Goal: Task Accomplishment & Management: Use online tool/utility

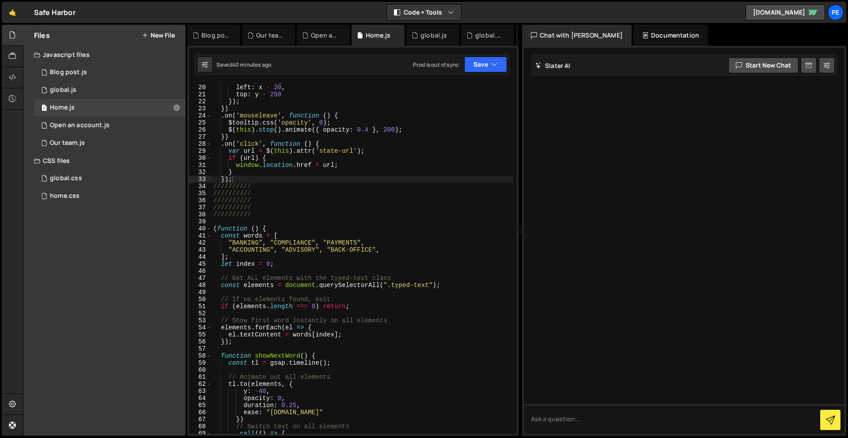
scroll to position [137, 0]
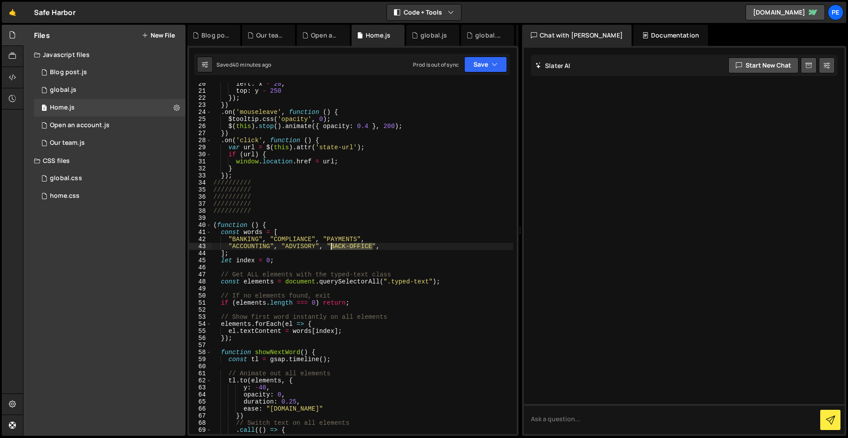
drag, startPoint x: 373, startPoint y: 246, endPoint x: 330, endPoint y: 246, distance: 43.3
click at [330, 246] on div "left : x - 20 , top : y - 250 }) ; }) . on ( 'mouseleave' , function ( ) { $too…" at bounding box center [363, 262] width 302 height 365
click at [314, 246] on div "left : x - 20 , top : y - 250 }) ; }) . on ( 'mouseleave' , function ( ) { $too…" at bounding box center [363, 262] width 302 height 365
drag, startPoint x: 314, startPoint y: 246, endPoint x: 285, endPoint y: 244, distance: 28.8
click at [285, 244] on div "left : x - 20 , top : y - 250 }) ; }) . on ( 'mouseleave' , function ( ) { $too…" at bounding box center [363, 262] width 302 height 365
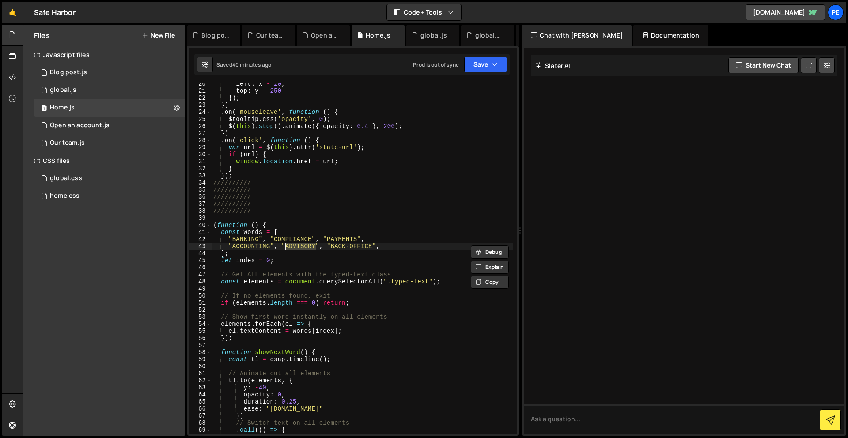
paste textarea "BACK-OFFICE"
click at [384, 245] on div "left : x - 20 , top : y - 250 }) ; }) . on ( 'mouseleave' , function ( ) { $too…" at bounding box center [363, 262] width 302 height 365
click at [480, 63] on button "Save" at bounding box center [485, 65] width 43 height 16
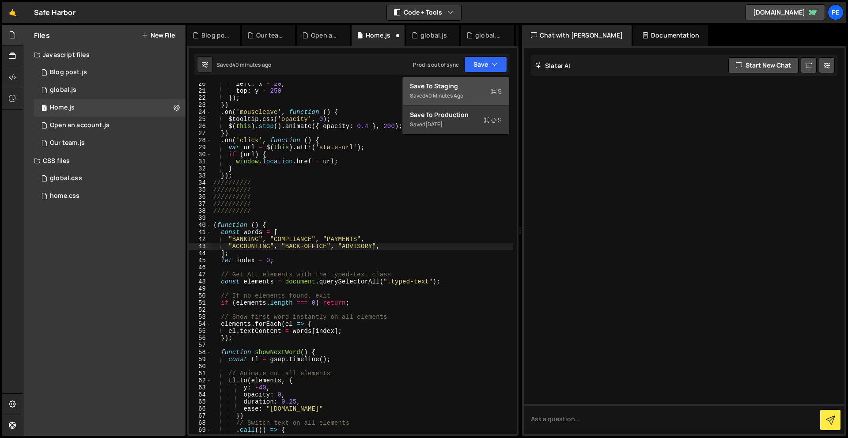
click at [482, 82] on div "Save to Staging S" at bounding box center [456, 86] width 92 height 9
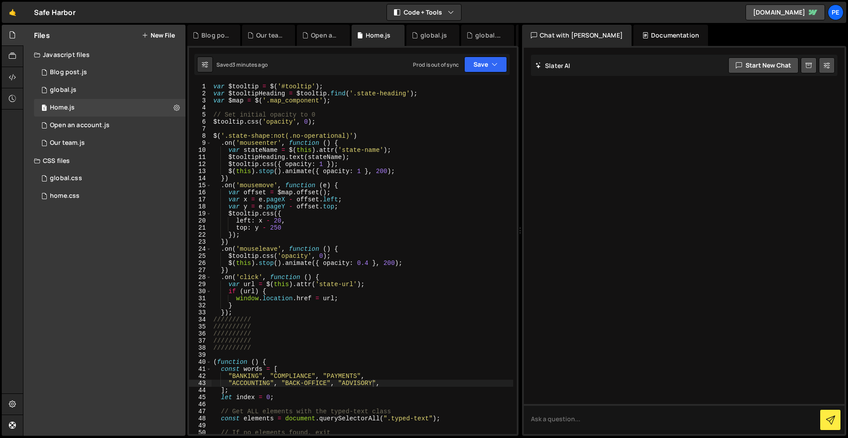
scroll to position [3, 0]
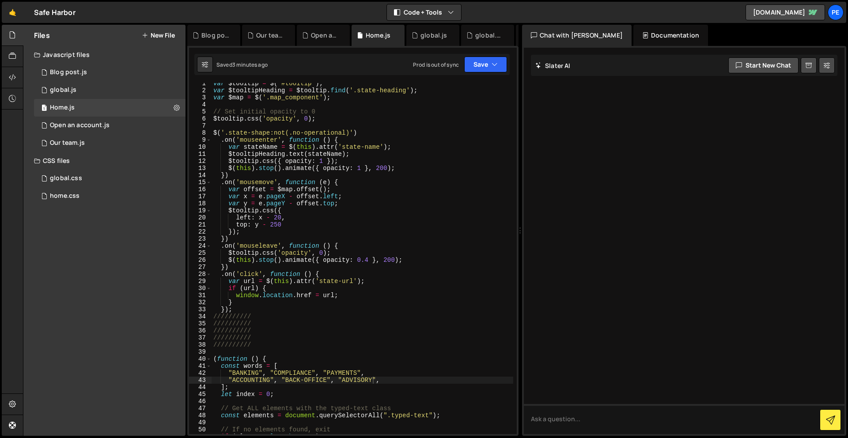
click at [243, 312] on div "var $tooltip = $ ( '#tooltip' ) ; var $tooltipHeading = $tooltip . find ( '.sta…" at bounding box center [363, 262] width 302 height 365
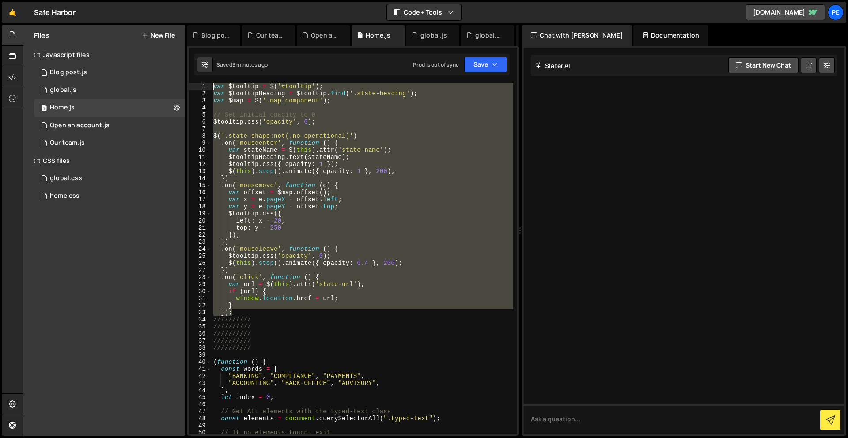
scroll to position [0, 0]
drag, startPoint x: 243, startPoint y: 309, endPoint x: 203, endPoint y: 74, distance: 238.9
click at [203, 74] on div "Debug Explain Copy Blog post.js Our team.js Open an account.js Home.js global.j…" at bounding box center [352, 231] width 331 height 412
type textarea "var $tooltip = $('#tooltip'); var $tooltipHeading = $tooltip.find('.state-headi…"
click at [168, 32] on button "New File" at bounding box center [158, 35] width 33 height 7
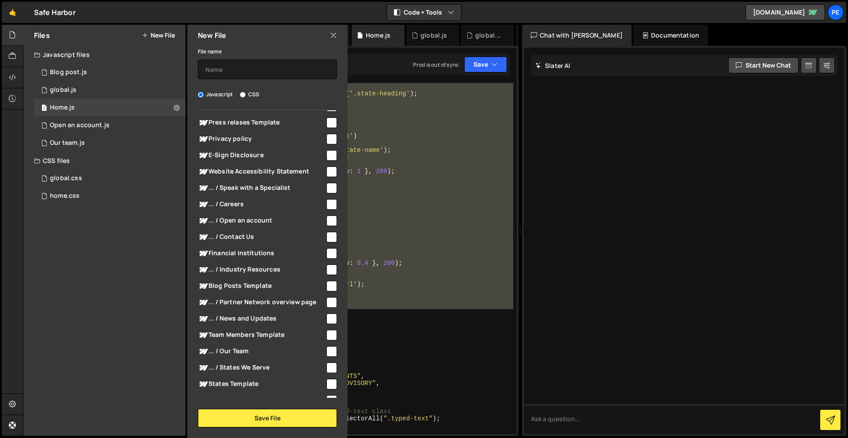
scroll to position [225, 0]
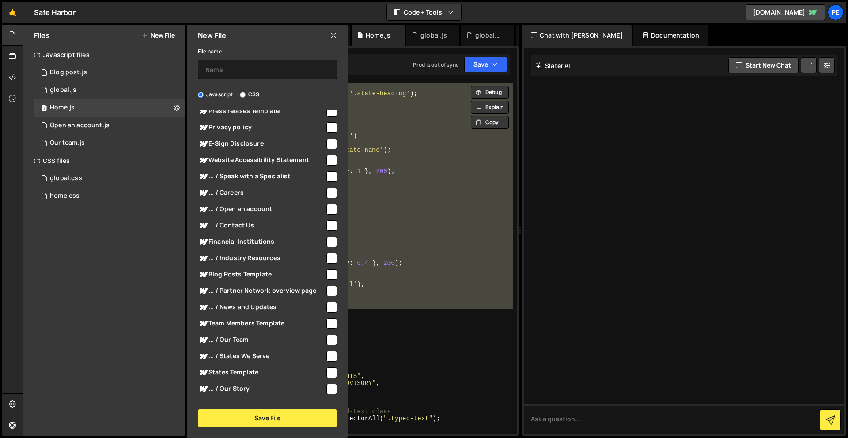
click at [257, 358] on span "... / States We Serve" at bounding box center [261, 356] width 127 height 11
checkbox input "true"
click at [302, 418] on button "Save File" at bounding box center [267, 418] width 139 height 19
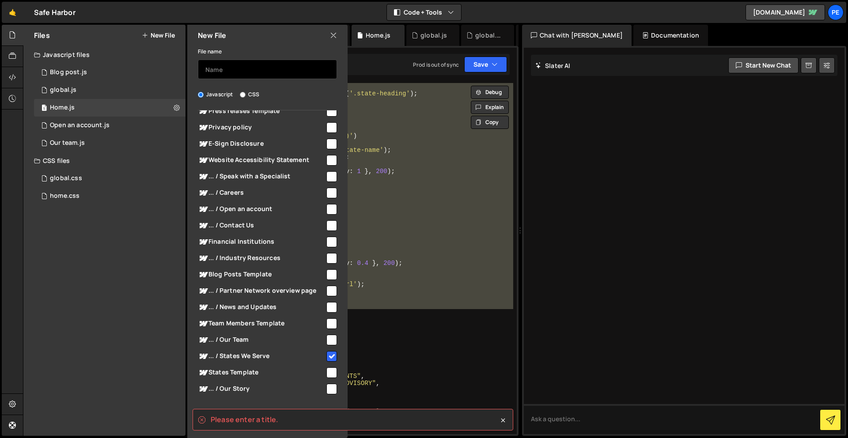
click at [296, 63] on input "text" at bounding box center [267, 69] width 139 height 19
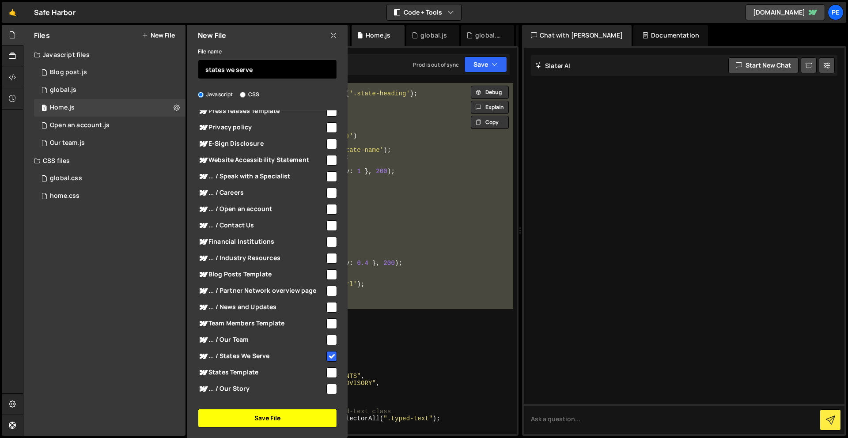
type input "states we serve"
click at [270, 421] on button "Save File" at bounding box center [267, 418] width 139 height 19
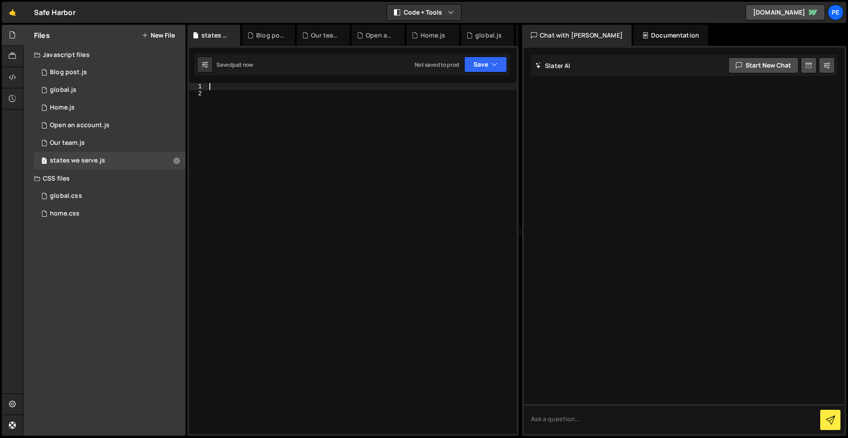
click at [373, 85] on div at bounding box center [362, 265] width 309 height 365
paste textarea "});"
type textarea "});"
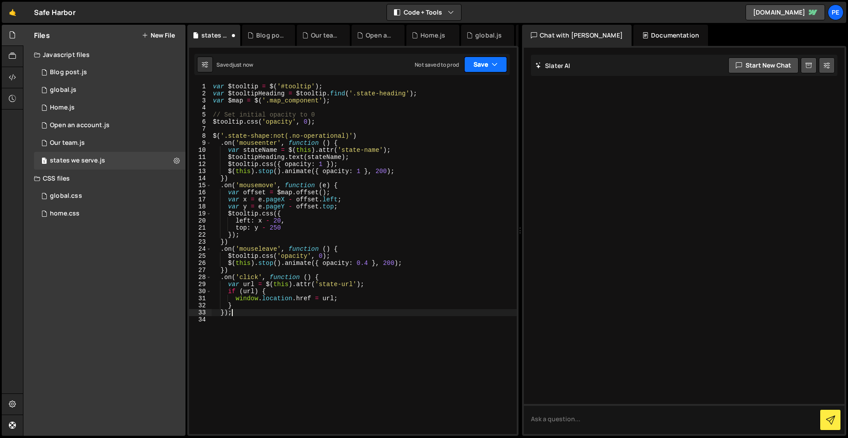
click at [479, 71] on button "Save" at bounding box center [485, 65] width 43 height 16
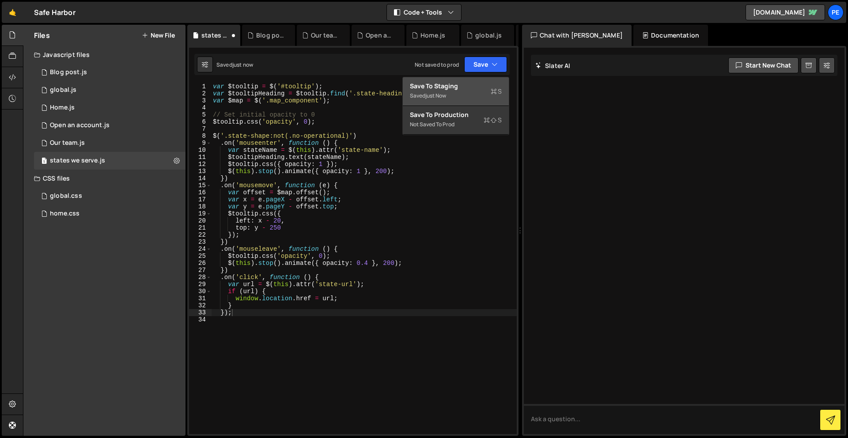
click at [470, 100] on div "Saved just now" at bounding box center [456, 96] width 92 height 11
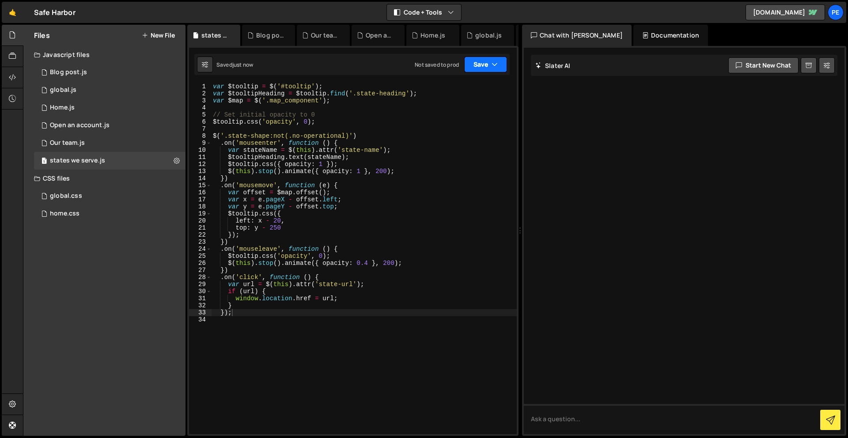
click at [477, 62] on button "Save" at bounding box center [485, 65] width 43 height 16
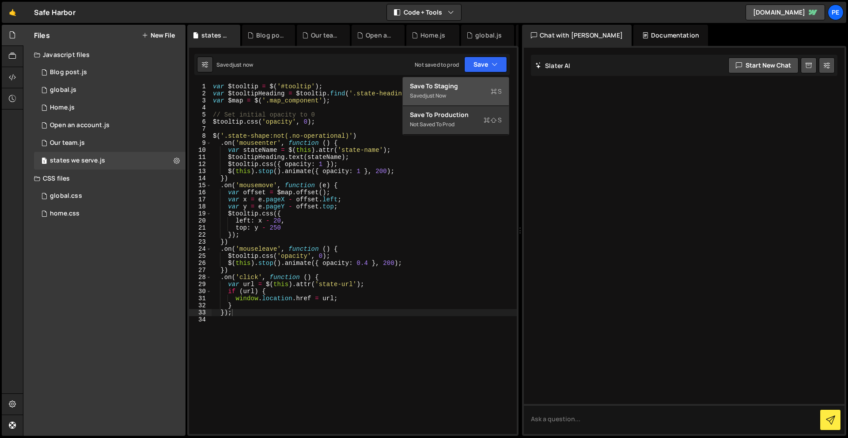
click at [479, 89] on div "Save to Staging S" at bounding box center [456, 86] width 92 height 9
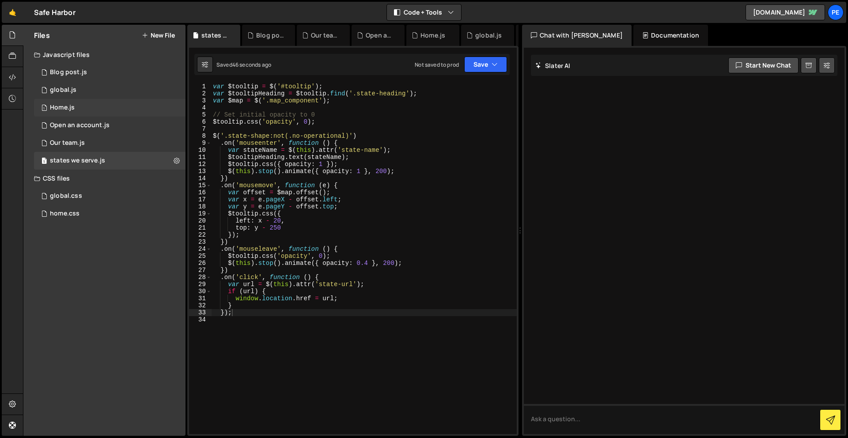
click at [73, 105] on div "Home.js" at bounding box center [62, 108] width 25 height 8
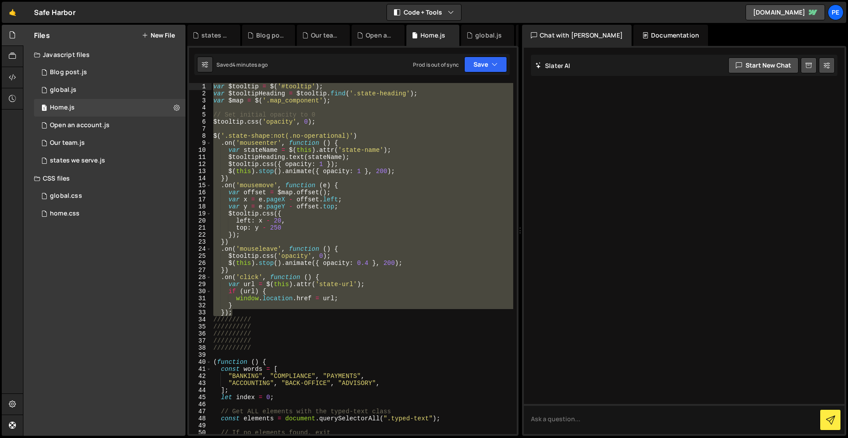
scroll to position [0, 0]
click at [68, 200] on div "global.css" at bounding box center [66, 196] width 32 height 8
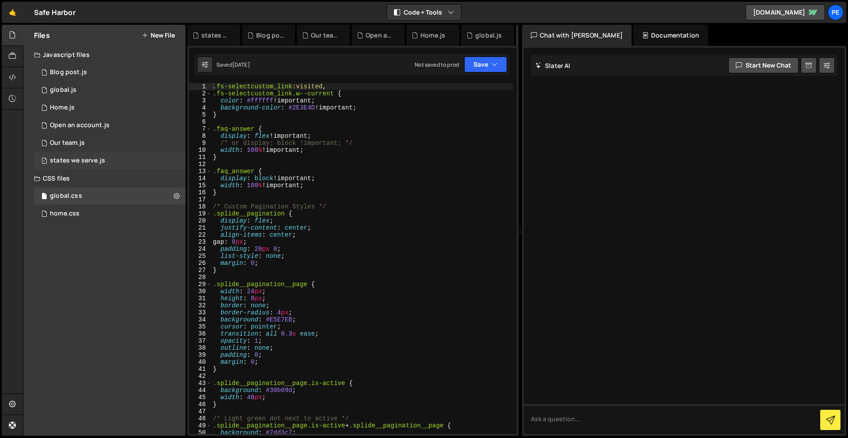
click at [79, 155] on div "1 states we serve.js 0" at bounding box center [110, 161] width 152 height 18
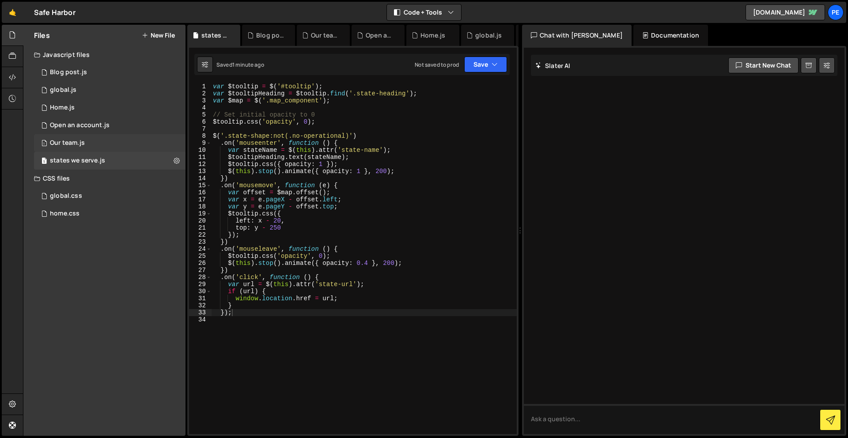
click at [78, 145] on div "Our team.js" at bounding box center [67, 143] width 35 height 8
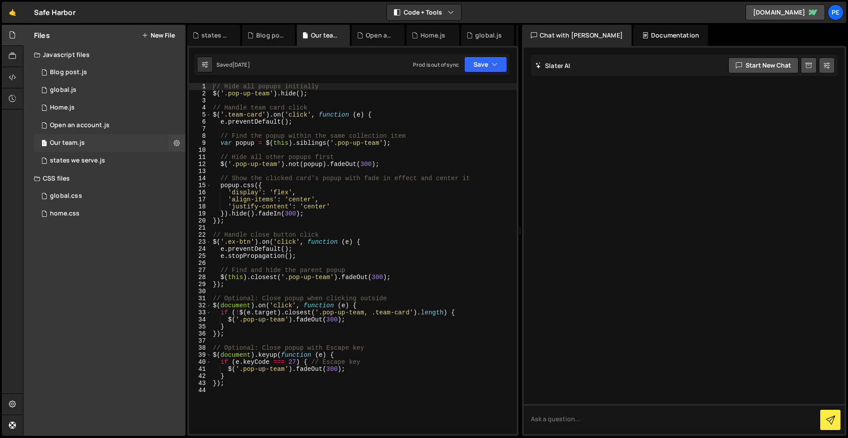
click at [76, 135] on div "1 Our team.js 0" at bounding box center [110, 143] width 152 height 18
click at [66, 108] on div "Home.js" at bounding box center [62, 108] width 25 height 8
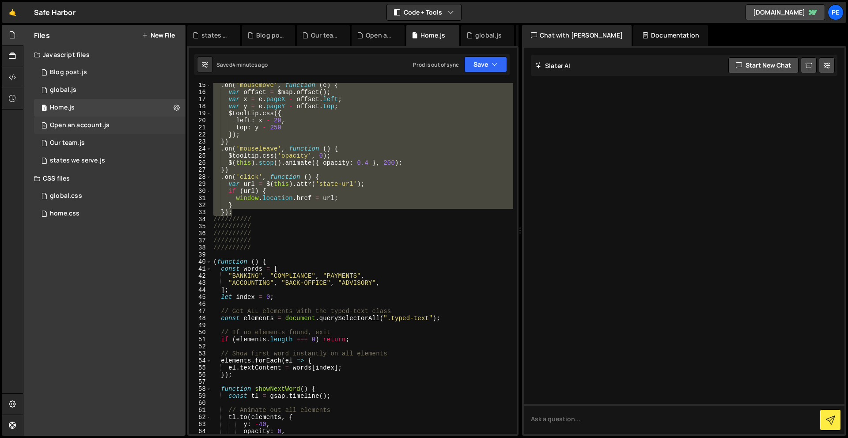
scroll to position [100, 0]
click at [72, 88] on div "global.js" at bounding box center [63, 90] width 27 height 8
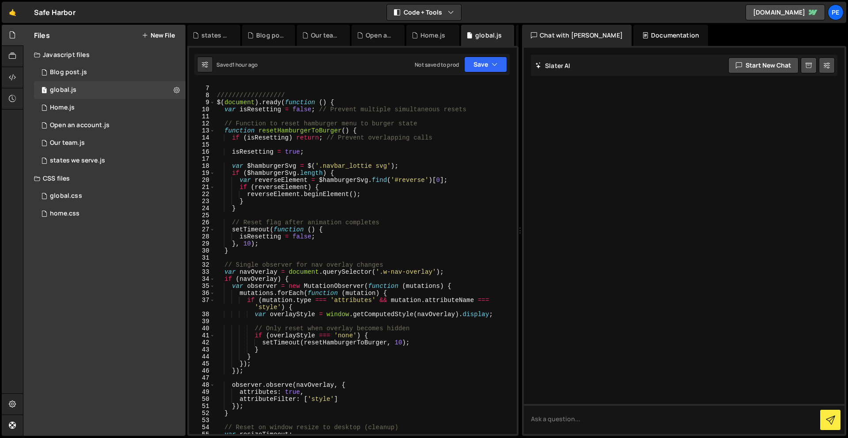
scroll to position [0, 0]
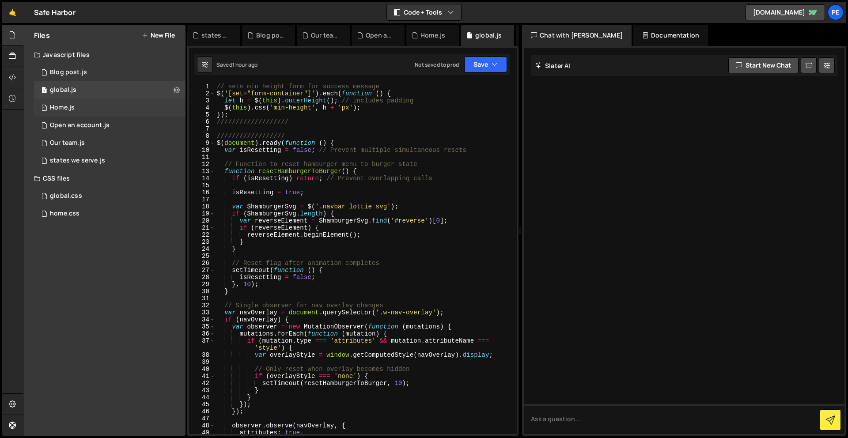
click at [89, 110] on div "1 Home.js 0" at bounding box center [110, 108] width 152 height 18
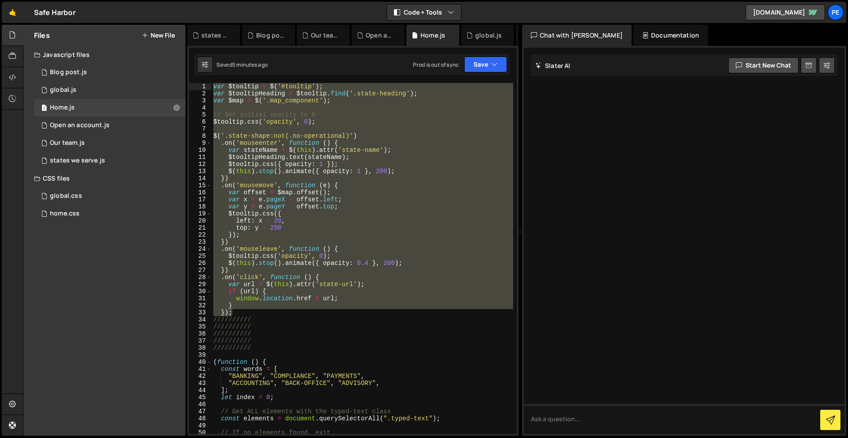
scroll to position [3, 0]
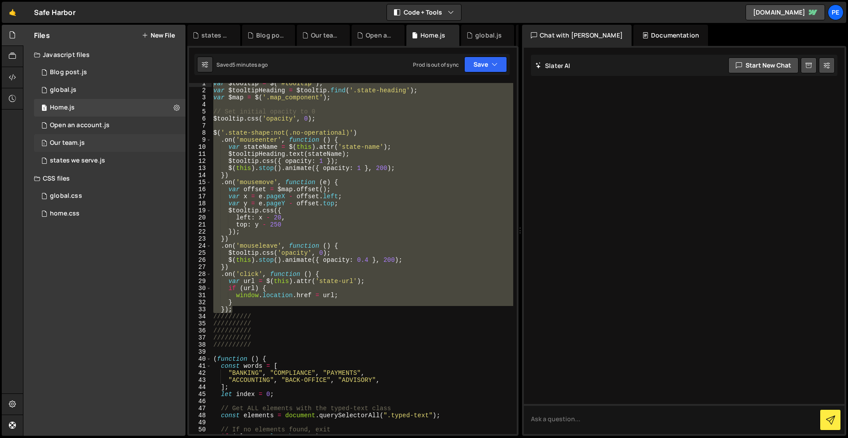
click at [76, 144] on div "Our team.js" at bounding box center [67, 143] width 35 height 8
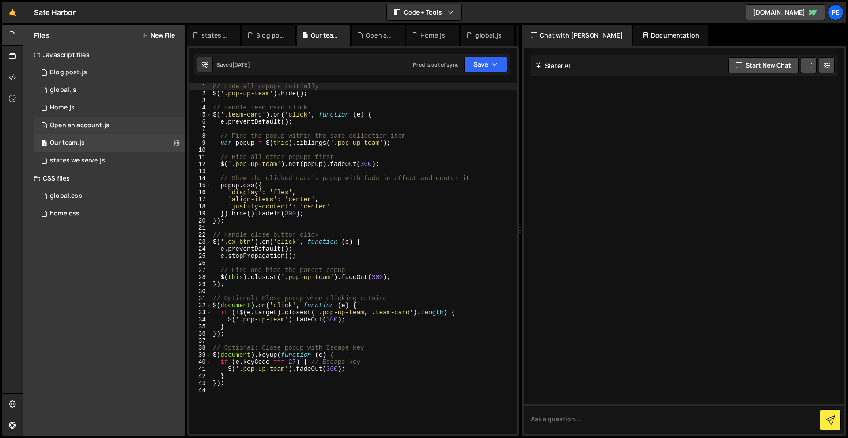
click at [78, 129] on div "Open an account.js" at bounding box center [80, 126] width 60 height 8
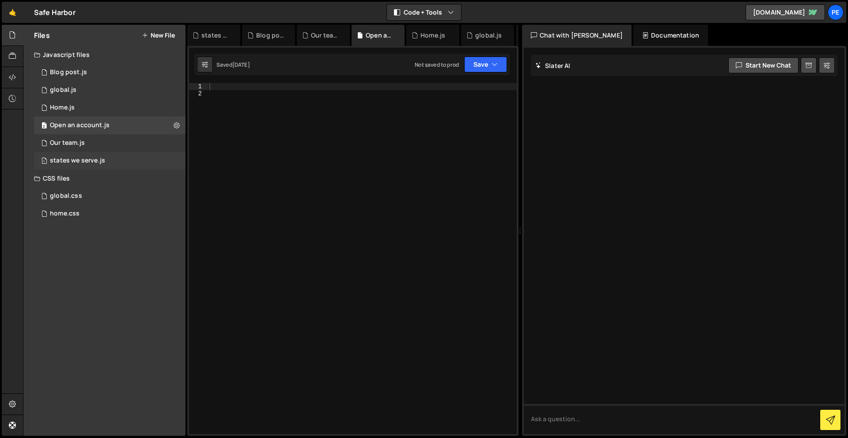
click at [83, 153] on div "1 states we serve.js 0" at bounding box center [110, 161] width 152 height 18
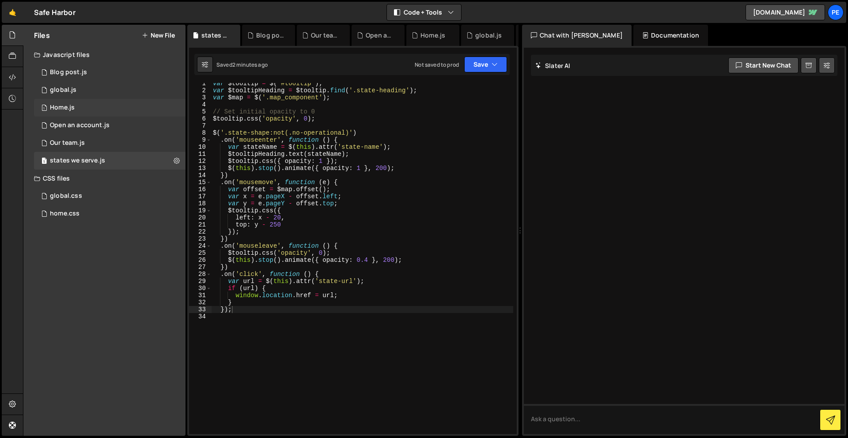
click at [72, 113] on div "1 Home.js 0" at bounding box center [110, 108] width 152 height 18
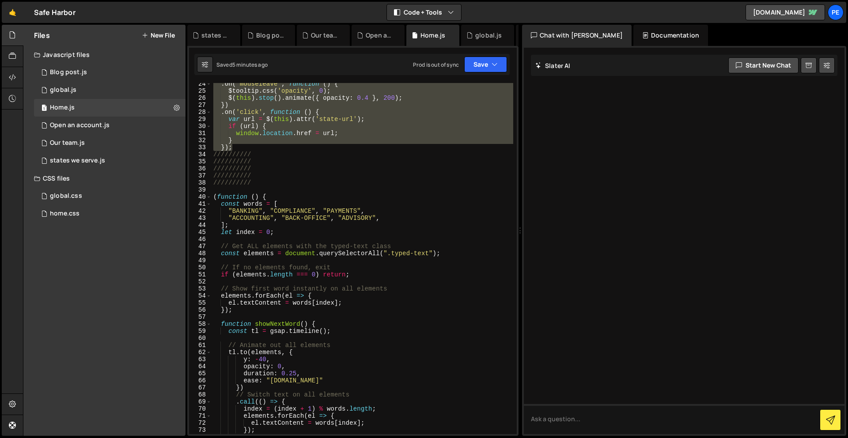
scroll to position [226, 0]
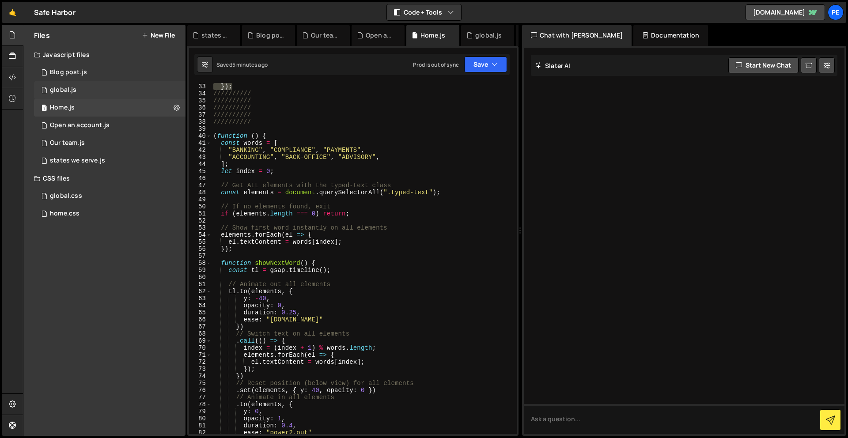
click at [86, 91] on div "1 global.js 0" at bounding box center [110, 90] width 152 height 18
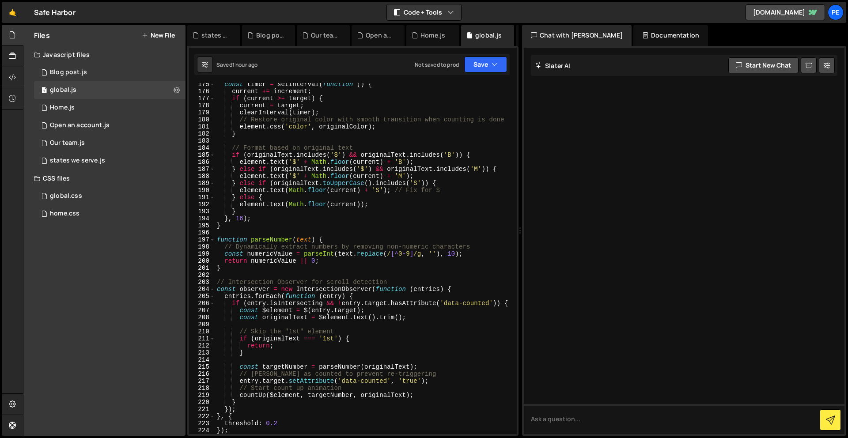
scroll to position [1254, 0]
click at [417, 180] on div "const timer = setInterval ( function ( ) { current += increment ; if ( current …" at bounding box center [364, 263] width 298 height 365
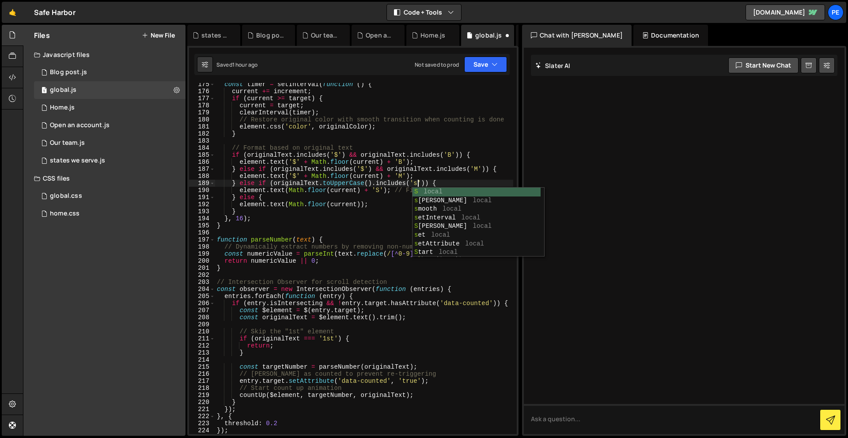
scroll to position [0, 14]
click at [380, 190] on div "const timer = setInterval ( function ( ) { current += increment ; if ( current …" at bounding box center [364, 263] width 298 height 365
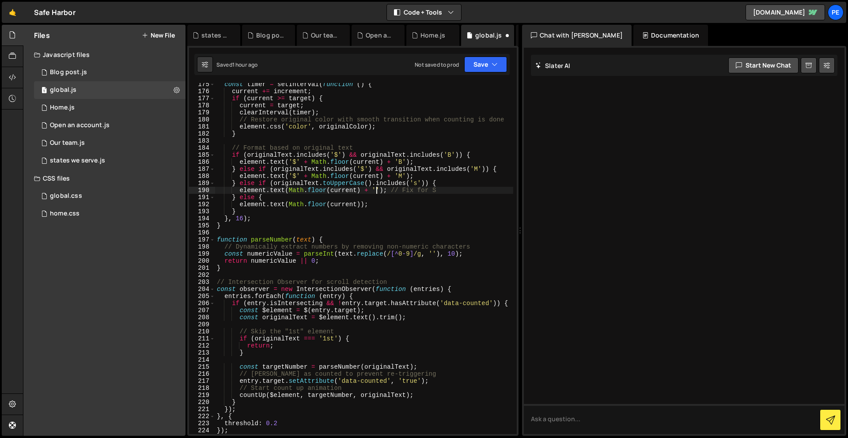
scroll to position [0, 11]
click at [369, 351] on div "const timer = setInterval ( function ( ) { current += increment ; if ( current …" at bounding box center [364, 263] width 298 height 365
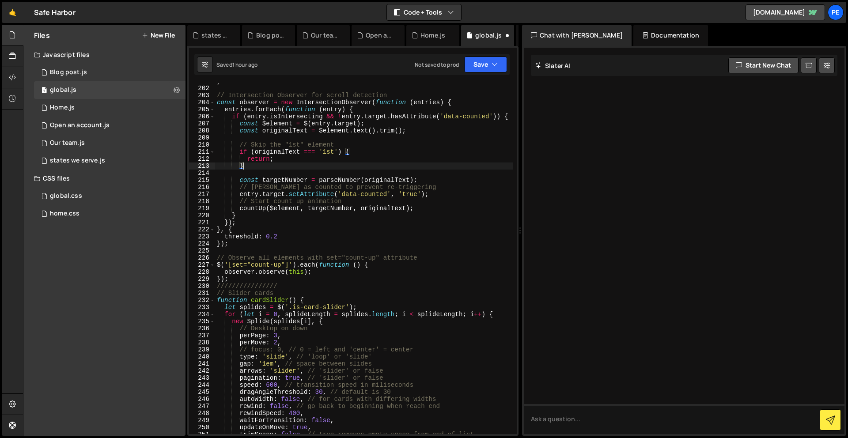
scroll to position [1553, 0]
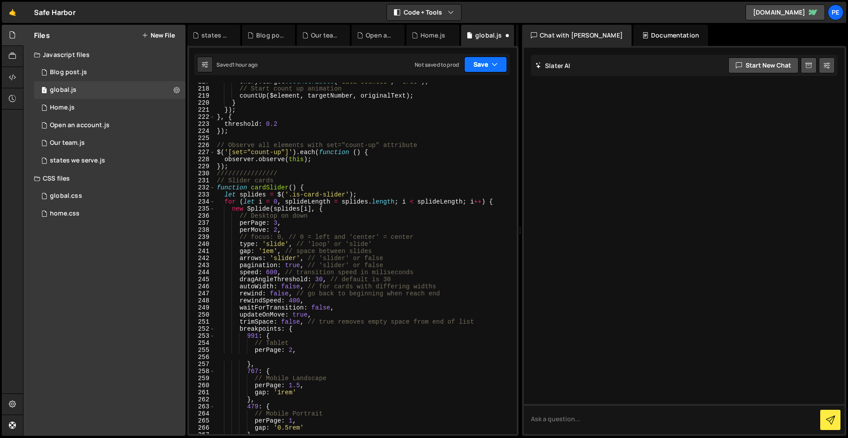
click at [475, 70] on button "Save" at bounding box center [485, 65] width 43 height 16
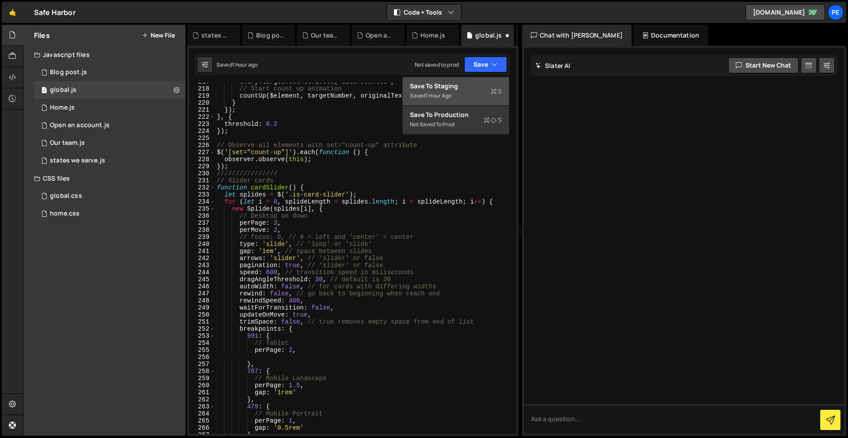
click at [474, 98] on div "Saved 1 hour ago" at bounding box center [456, 96] width 92 height 11
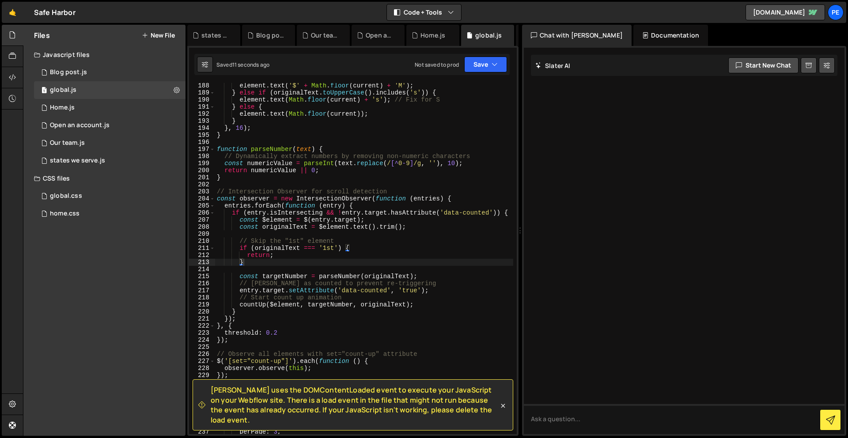
scroll to position [1396, 0]
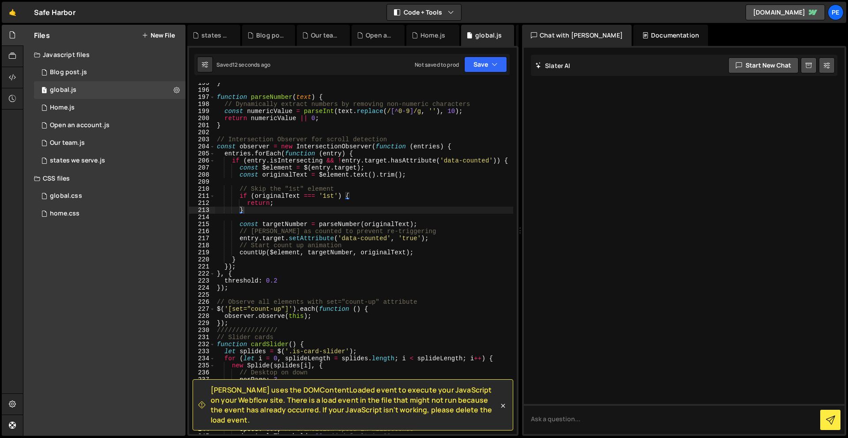
click at [262, 326] on div "} function parseNumber ( text ) { // Dynamically extract numbers by removing no…" at bounding box center [364, 262] width 298 height 365
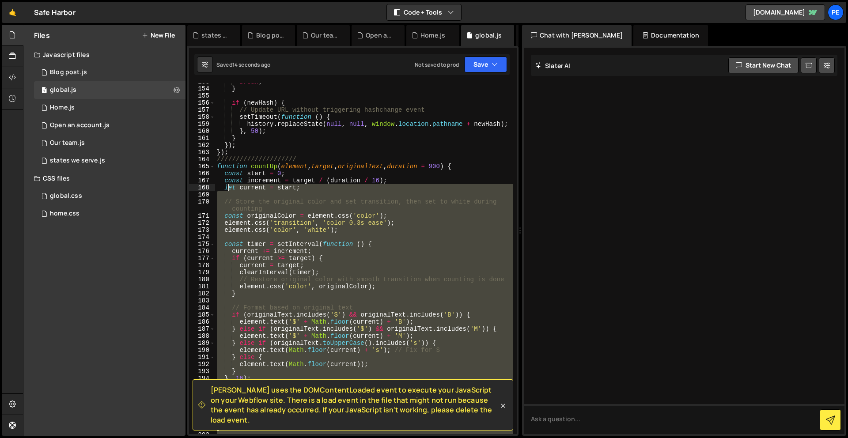
scroll to position [1057, 0]
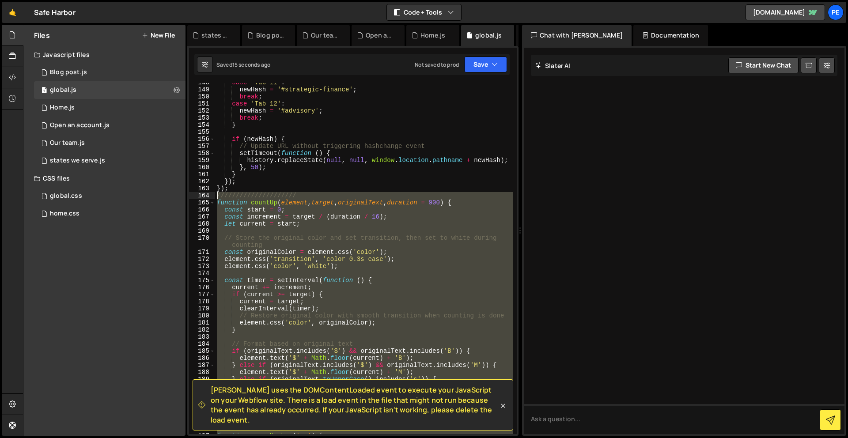
drag, startPoint x: 260, startPoint y: 324, endPoint x: 209, endPoint y: 198, distance: 135.2
click at [209, 198] on div "}); 148 149 150 151 152 153 154 155 156 157 158 159 160 161 162 163 164 165 166…" at bounding box center [353, 258] width 328 height 351
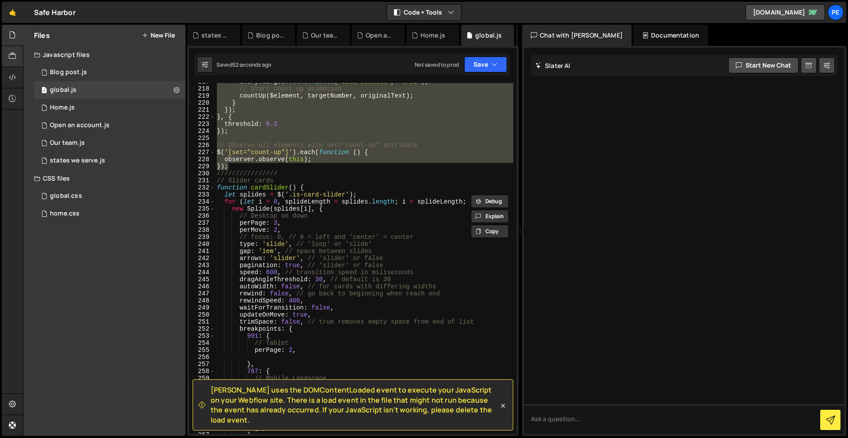
scroll to position [1556, 0]
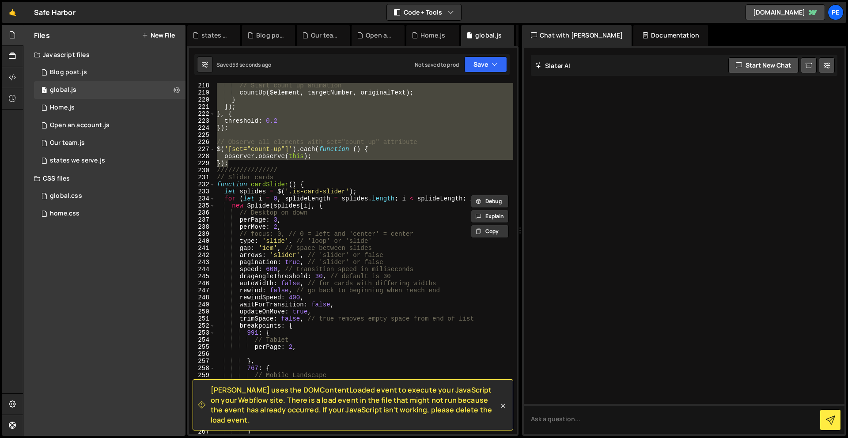
click at [275, 163] on div "// Start count up animation countUp ( $element , targetNumber , originalText ) …" at bounding box center [364, 258] width 298 height 351
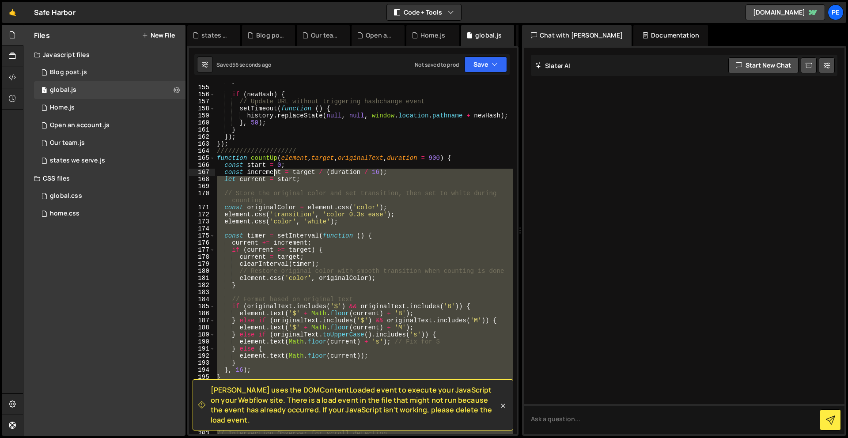
scroll to position [1105, 0]
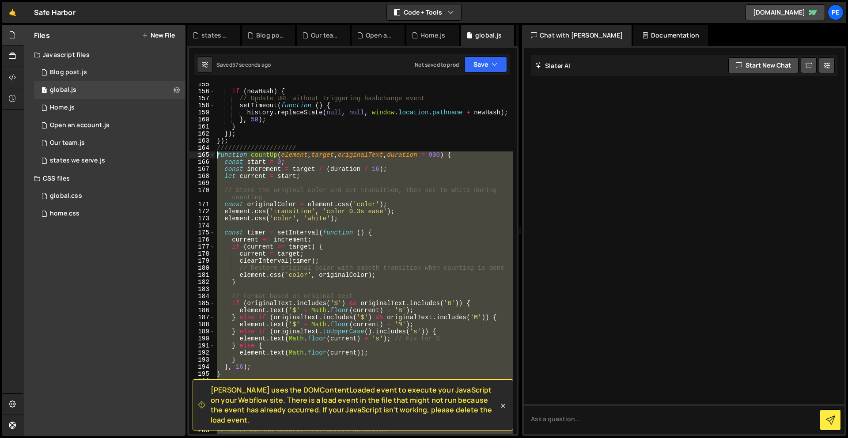
drag, startPoint x: 275, startPoint y: 163, endPoint x: 215, endPoint y: 153, distance: 60.9
click at [215, 153] on div "if ( newHash ) { // Update URL without triggering hashchange event setTimeout (…" at bounding box center [364, 263] width 298 height 365
paste textarea "})"
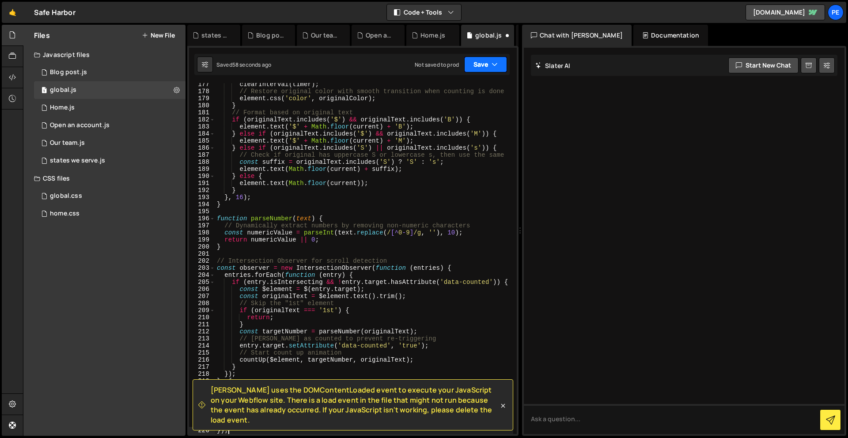
click at [480, 67] on button "Save" at bounding box center [485, 65] width 43 height 16
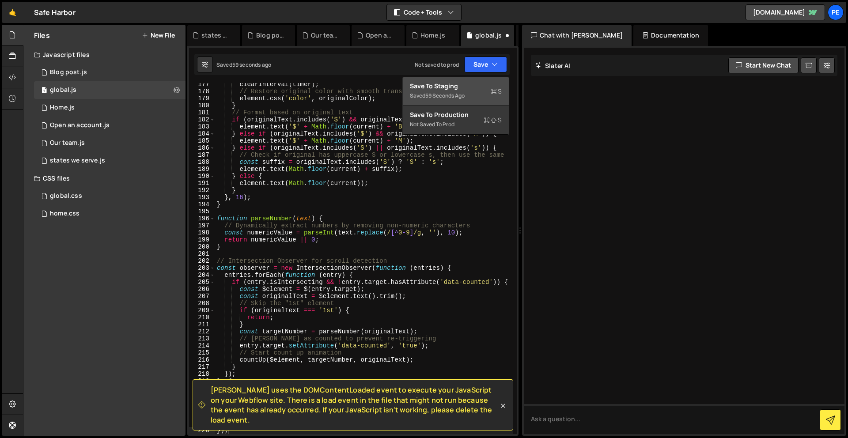
click at [480, 90] on div "Save to Staging S" at bounding box center [456, 86] width 92 height 9
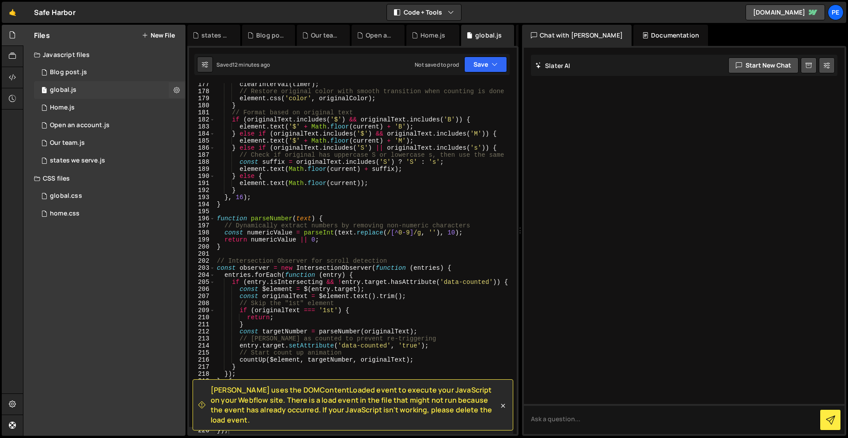
click at [76, 90] on div "1 global.js 0" at bounding box center [110, 90] width 152 height 18
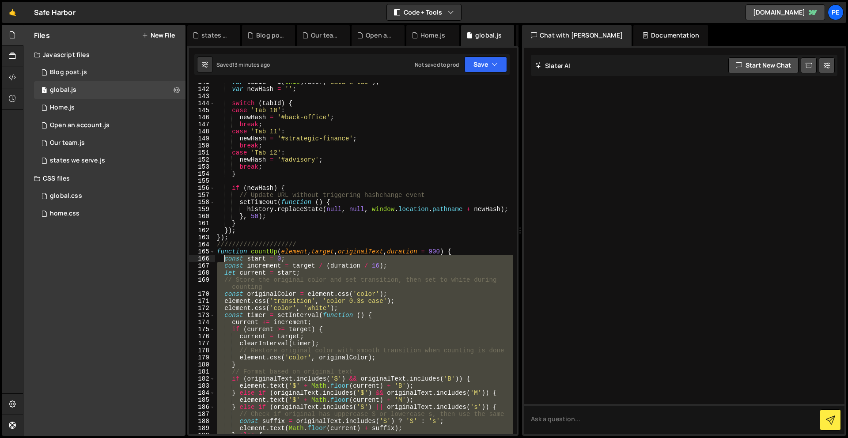
scroll to position [1035, 0]
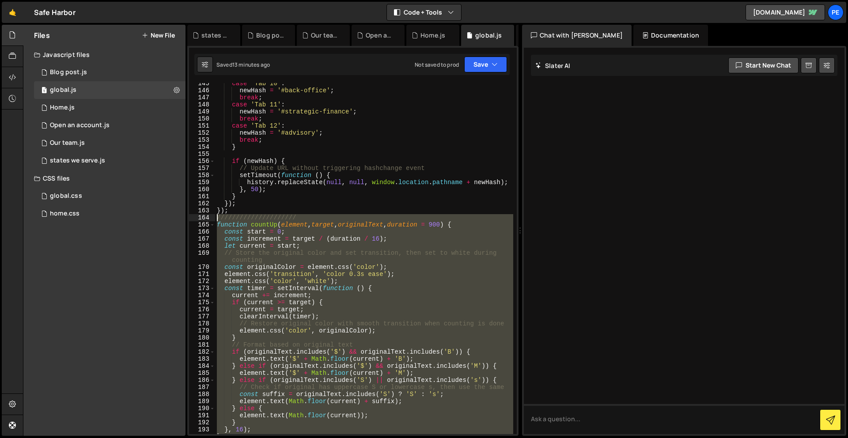
drag, startPoint x: 239, startPoint y: 347, endPoint x: 209, endPoint y: 221, distance: 129.9
click at [209, 221] on div "}); 145 146 147 148 149 150 151 152 153 154 155 156 157 158 159 160 161 162 163…" at bounding box center [353, 258] width 328 height 351
click at [223, 233] on div "case 'Tab 10' : newHash = '#back-office' ; break ; case 'Tab 11' : newHash = '#…" at bounding box center [364, 258] width 298 height 351
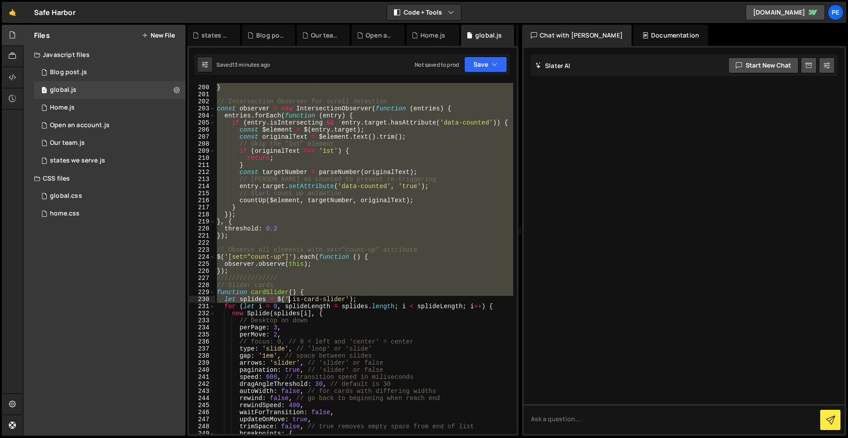
scroll to position [1427, 0]
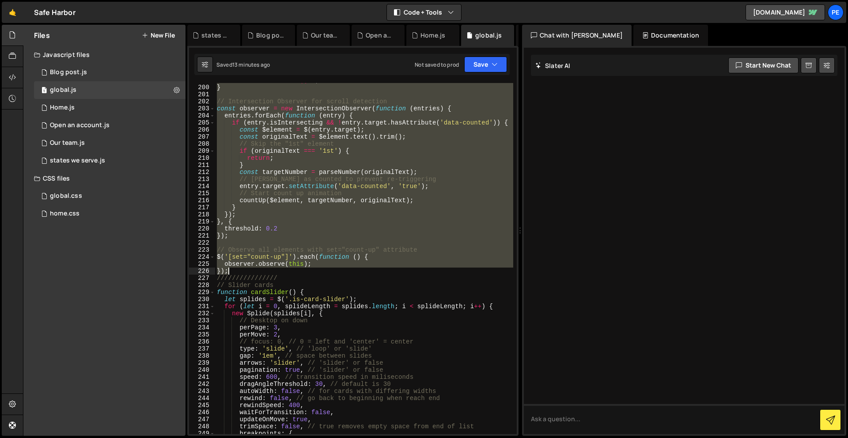
drag, startPoint x: 215, startPoint y: 225, endPoint x: 280, endPoint y: 273, distance: 80.2
click at [280, 273] on div "return numericValue || 0 ; } // Intersection Observer for scroll detection cons…" at bounding box center [364, 259] width 298 height 365
paste textarea
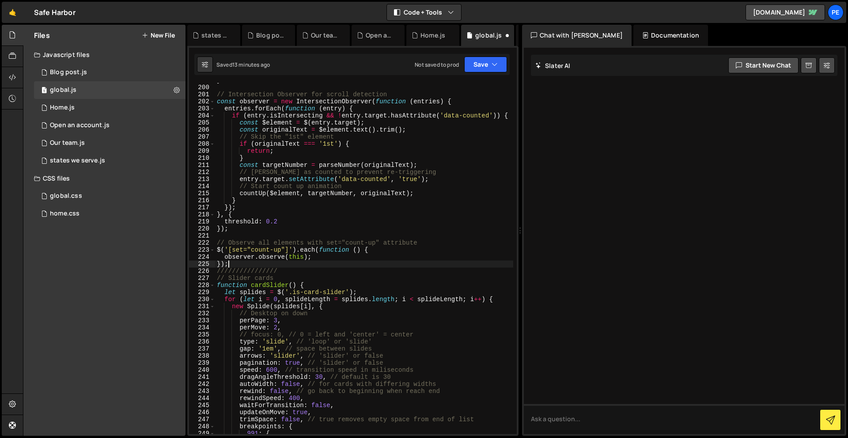
click at [316, 270] on div "} // Intersection Observer for scroll detection const observer = new Intersecti…" at bounding box center [364, 259] width 298 height 365
type textarea "////////////////"
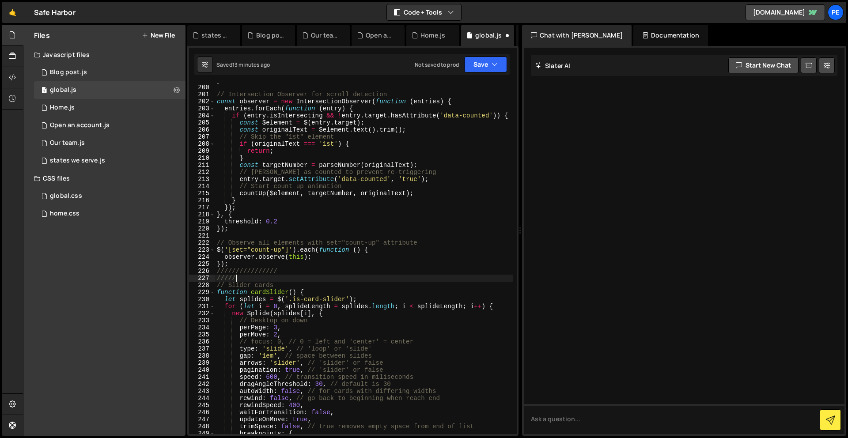
scroll to position [0, 1]
type textarea "////////"
click at [480, 65] on button "Save" at bounding box center [485, 65] width 43 height 16
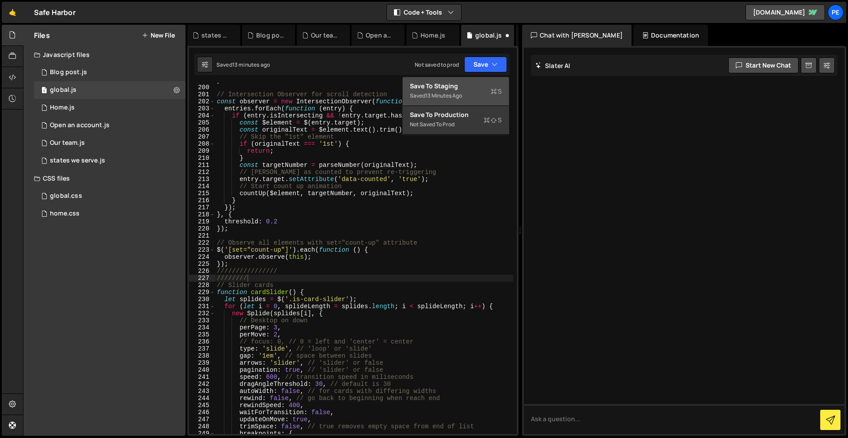
click at [472, 92] on div "Saved 13 minutes ago" at bounding box center [456, 96] width 92 height 11
